Goal: Check status: Check status

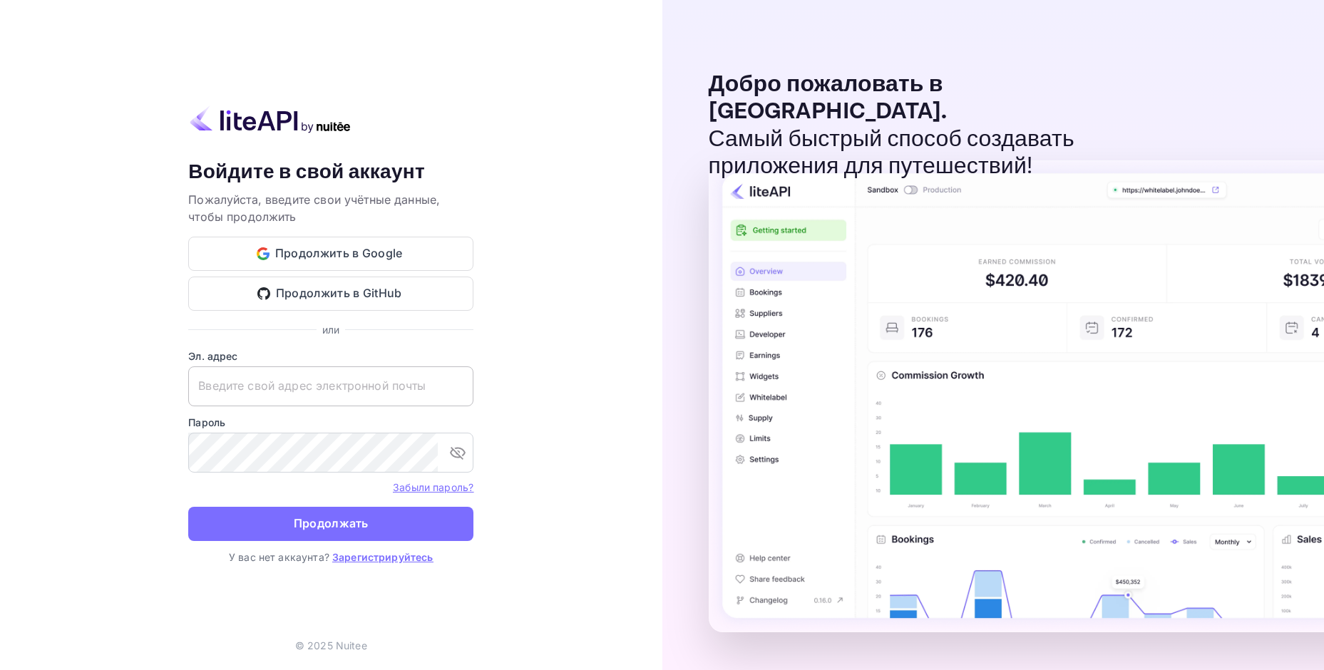
click at [329, 393] on input "text" at bounding box center [330, 386] width 285 height 40
paste input "[EMAIL_ADDRESS][DOMAIN_NAME]"
type input "[EMAIL_ADDRESS][DOMAIN_NAME]"
click at [364, 522] on ya-tr-span "Продолжать" at bounding box center [331, 523] width 75 height 19
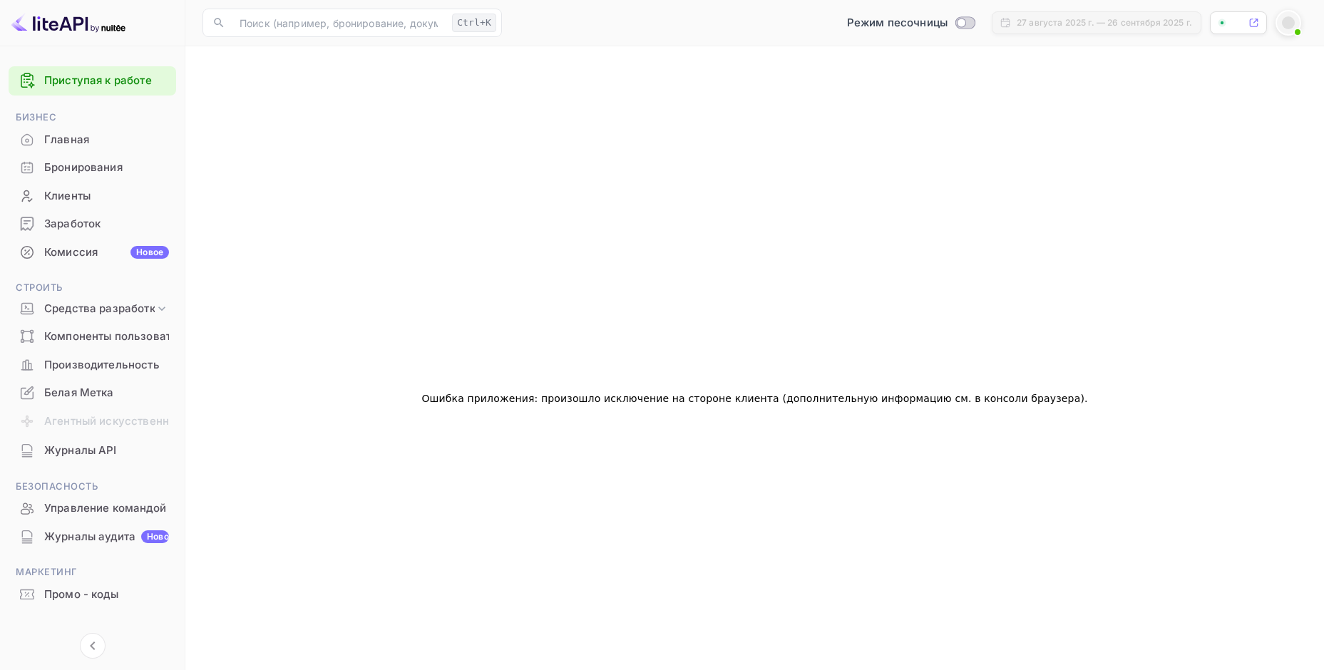
click at [124, 161] on div "Бронирования" at bounding box center [106, 168] width 125 height 16
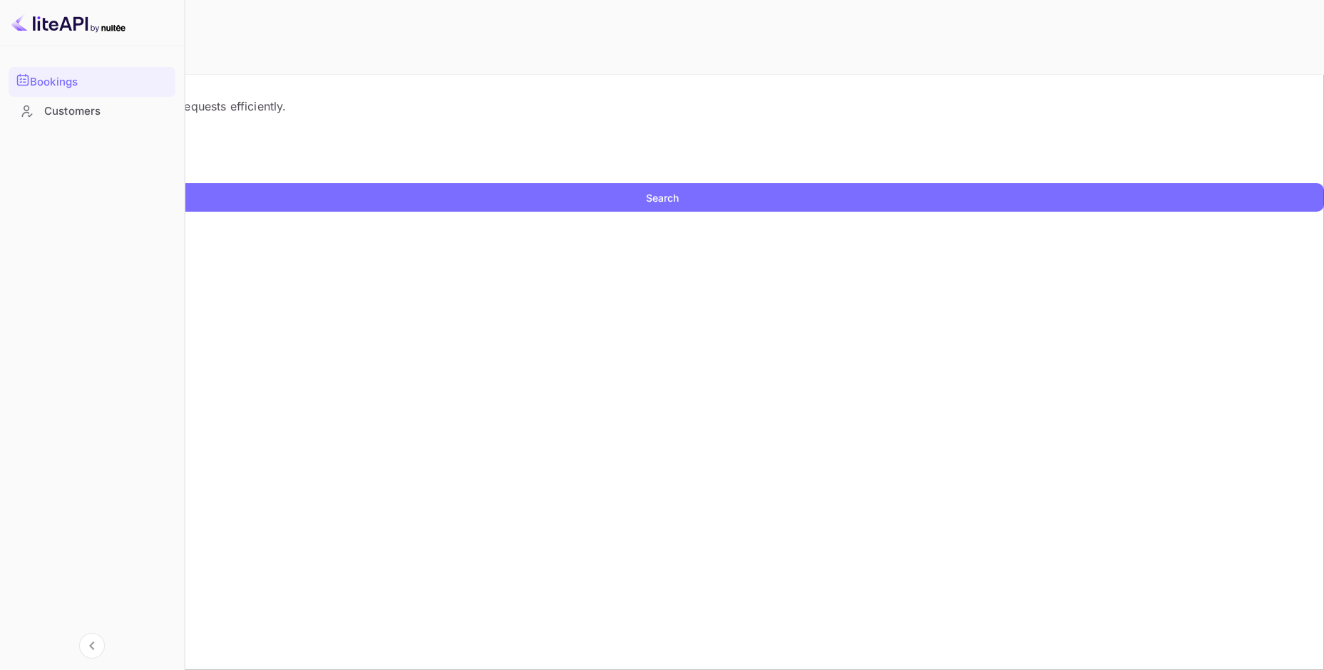
click at [184, 183] on input "text" at bounding box center [92, 172] width 184 height 21
click at [691, 207] on form "Идентификатор бронирования ​ Поиск" at bounding box center [662, 178] width 1324 height 67
click at [184, 183] on input "text" at bounding box center [92, 172] width 184 height 21
paste input "9485914"
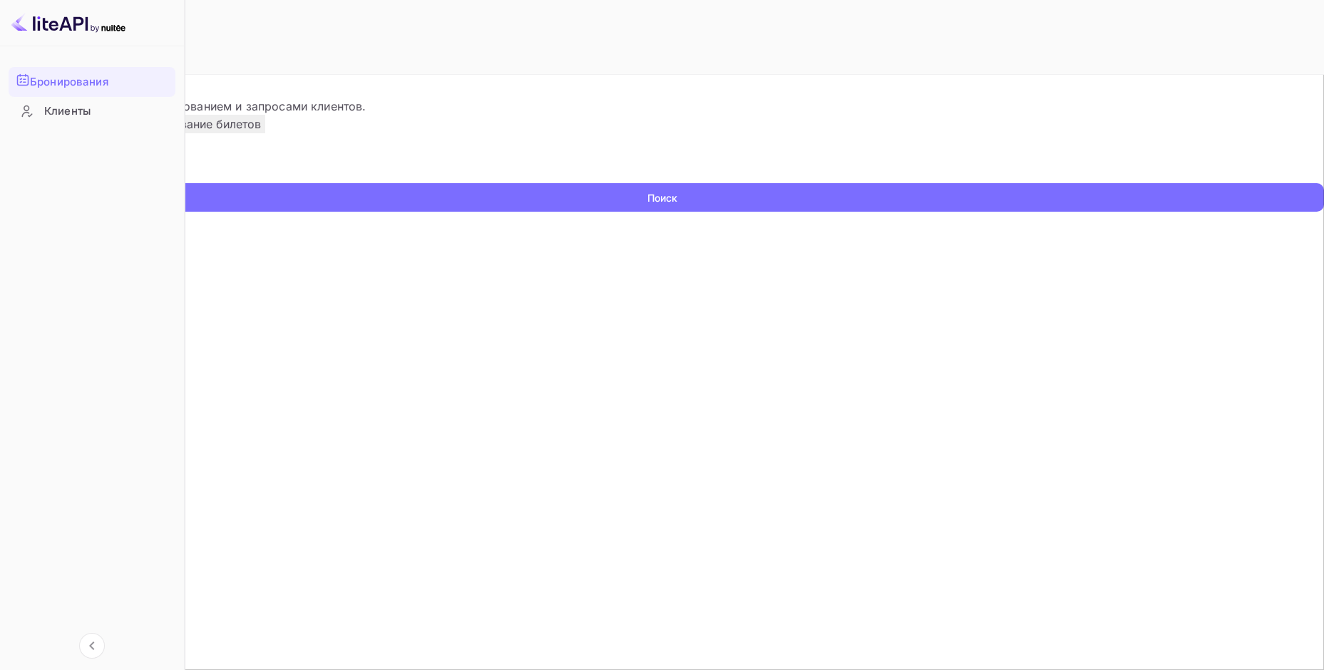
type input "9485914"
click at [677, 205] on ya-tr-span "Поиск" at bounding box center [662, 197] width 30 height 15
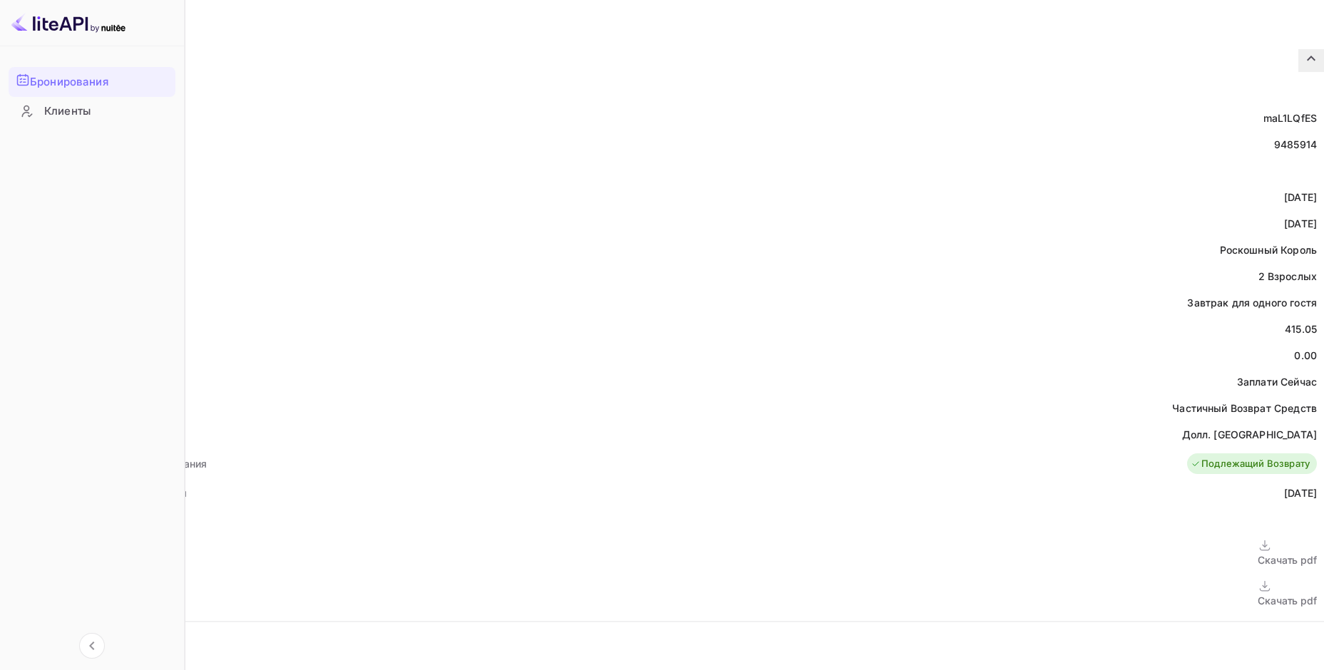
scroll to position [285, 0]
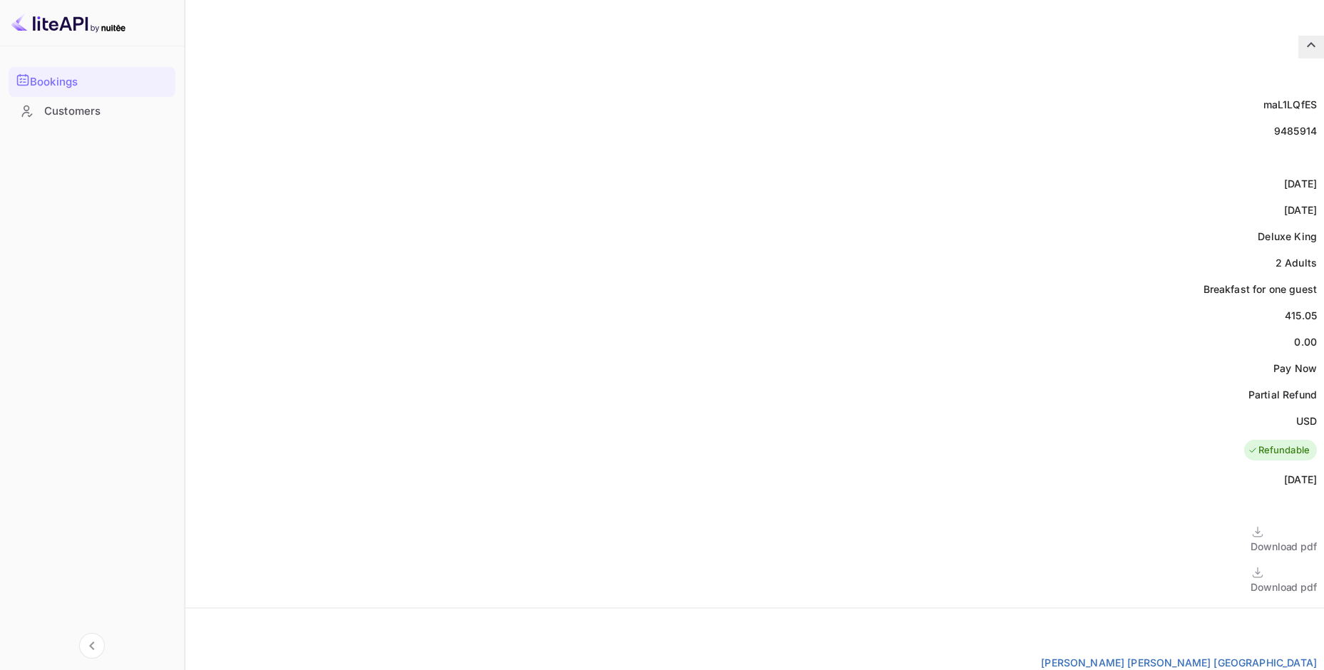
drag, startPoint x: 704, startPoint y: 282, endPoint x: 741, endPoint y: 284, distance: 37.2
click at [741, 302] on div "Price 415.05" at bounding box center [662, 315] width 1324 height 26
copy div "415.05"
